Goal: Navigation & Orientation: Understand site structure

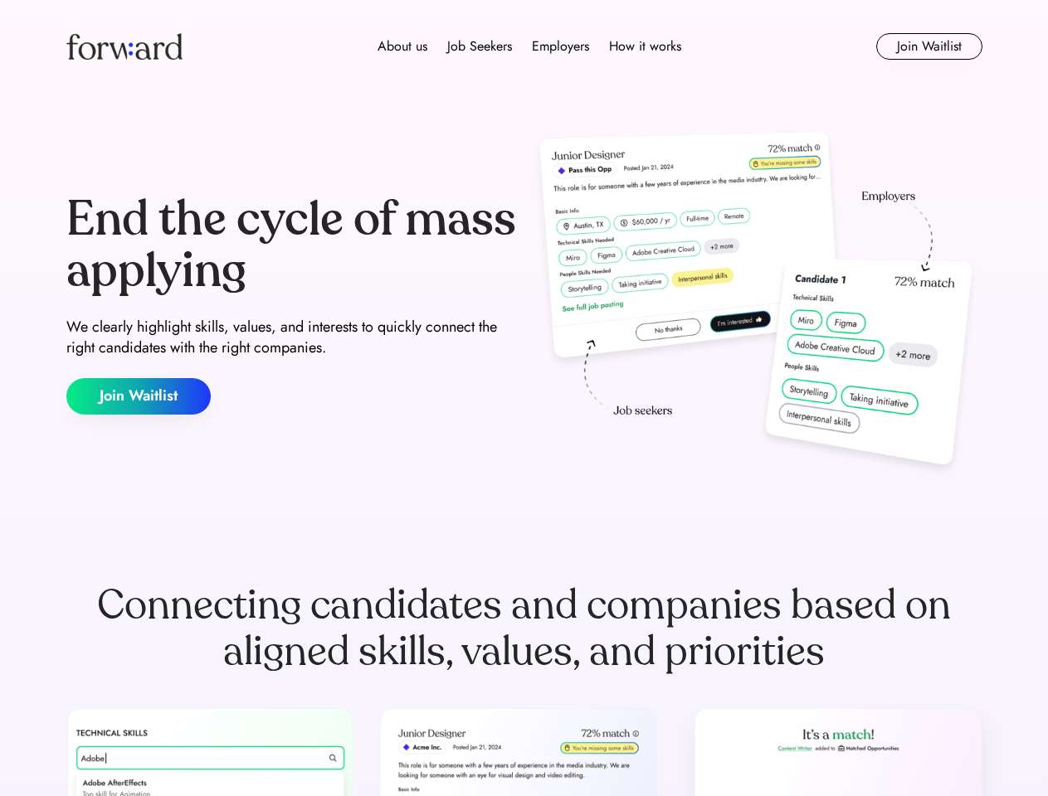
click at [523, 398] on div "End the cycle of mass applying We clearly highlight skills, values, and interes…" at bounding box center [524, 304] width 916 height 357
click at [524, 46] on div "About us Job Seekers Employers How it works" at bounding box center [529, 47] width 654 height 20
click at [124, 46] on img at bounding box center [124, 46] width 116 height 27
click at [529, 46] on div "About us Job Seekers Employers How it works" at bounding box center [529, 47] width 654 height 20
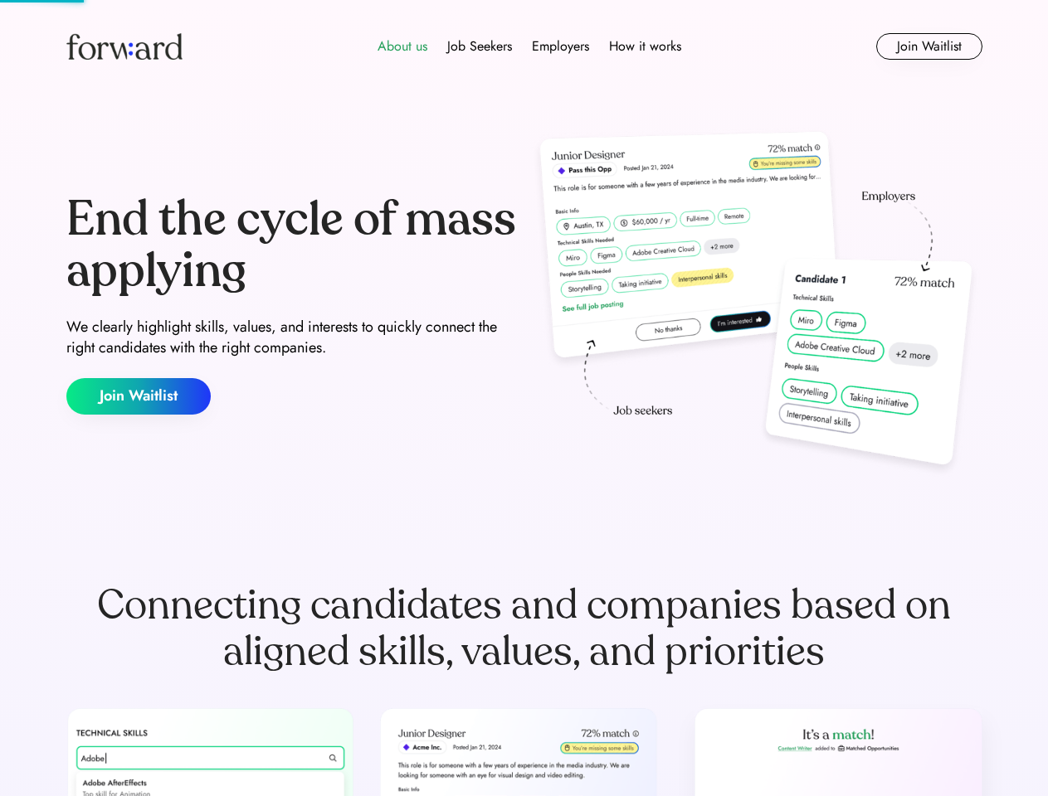
click at [402, 46] on div "About us" at bounding box center [402, 47] width 50 height 20
click at [479, 46] on div "Job Seekers" at bounding box center [479, 47] width 65 height 20
click at [560, 46] on div "Employers" at bounding box center [560, 47] width 57 height 20
